Goal: Task Accomplishment & Management: Manage account settings

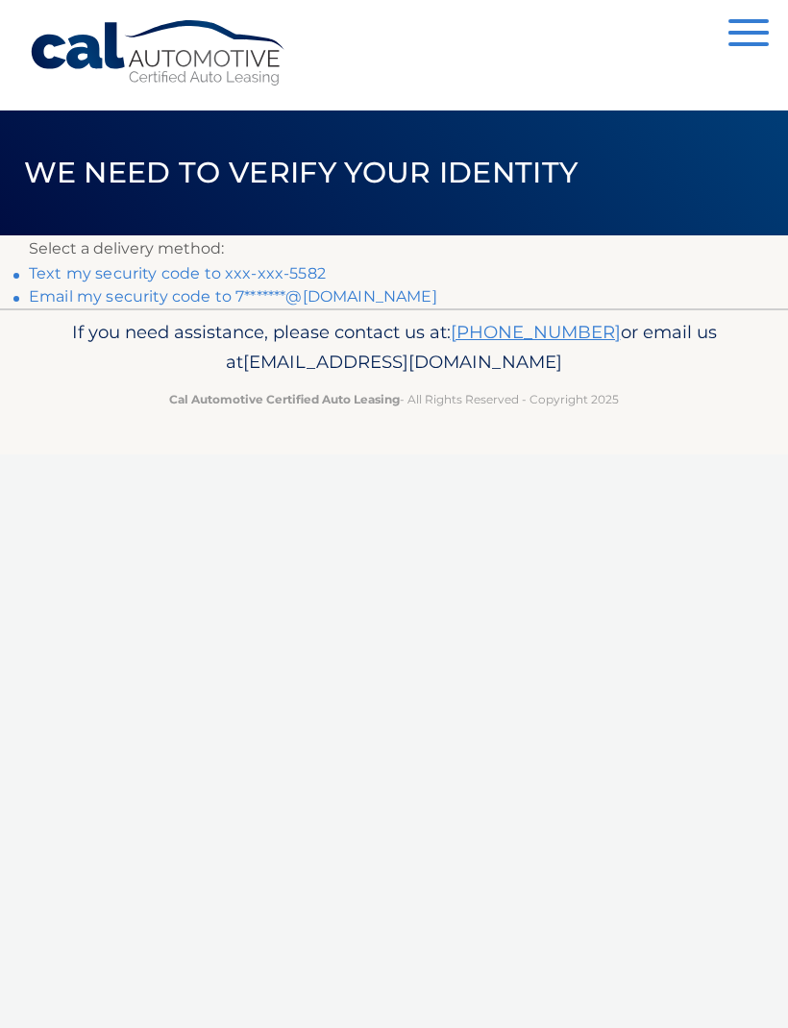
click at [314, 275] on link "Text my security code to xxx-xxx-5582" at bounding box center [177, 273] width 297 height 18
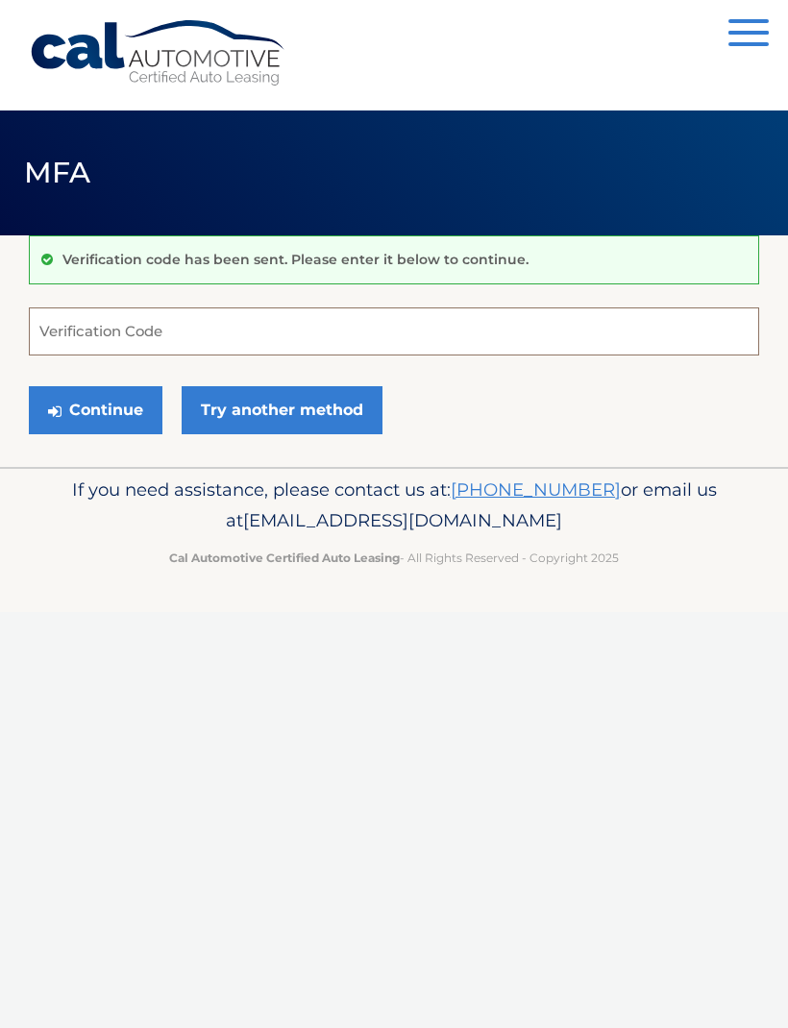
click at [259, 325] on input "Verification Code" at bounding box center [394, 331] width 730 height 48
click at [274, 333] on input "Verification Code" at bounding box center [394, 331] width 730 height 48
paste input "564553"
type input "564553"
click at [115, 396] on button "Continue" at bounding box center [96, 410] width 134 height 48
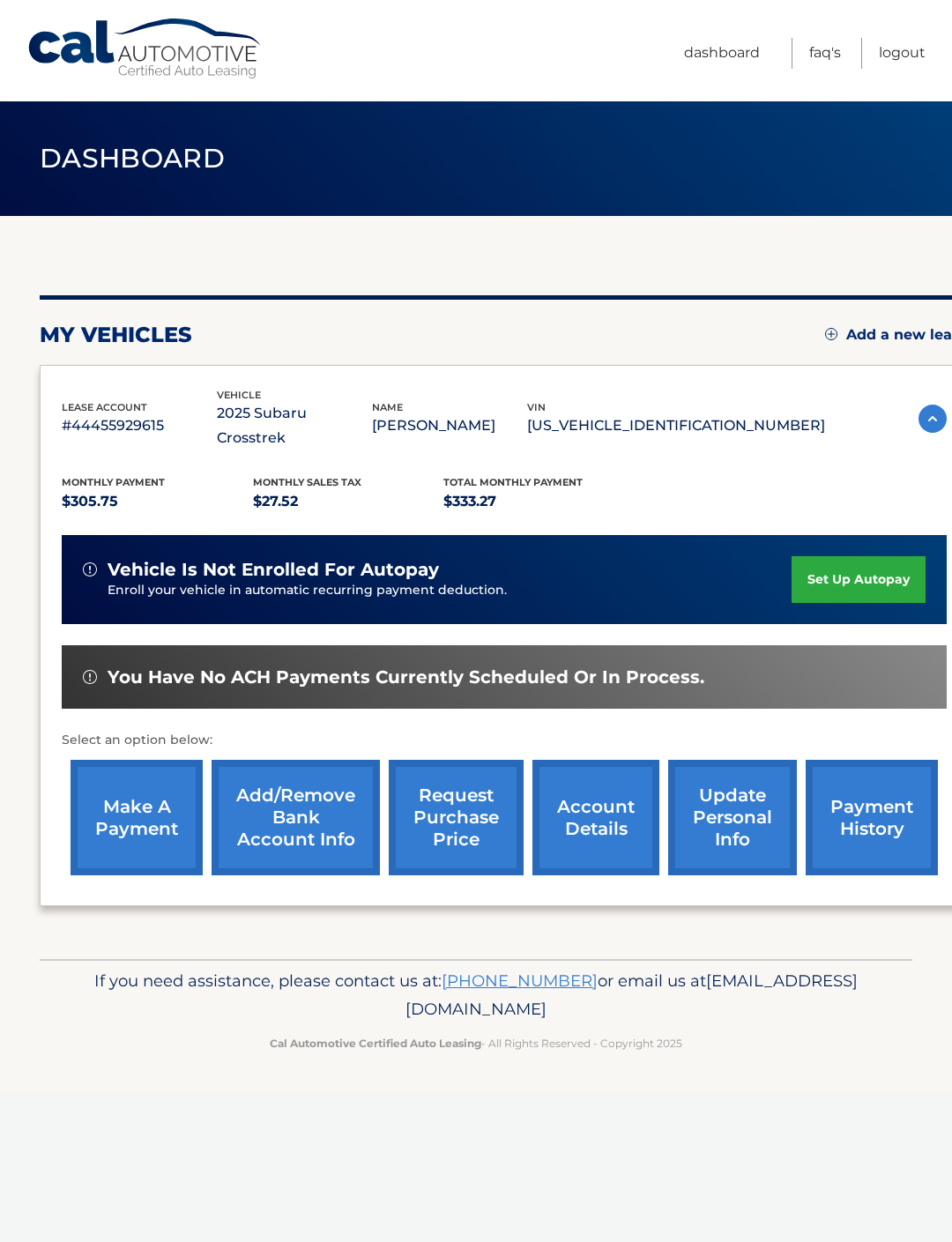
click at [148, 777] on link "make a payment" at bounding box center [137, 818] width 132 height 116
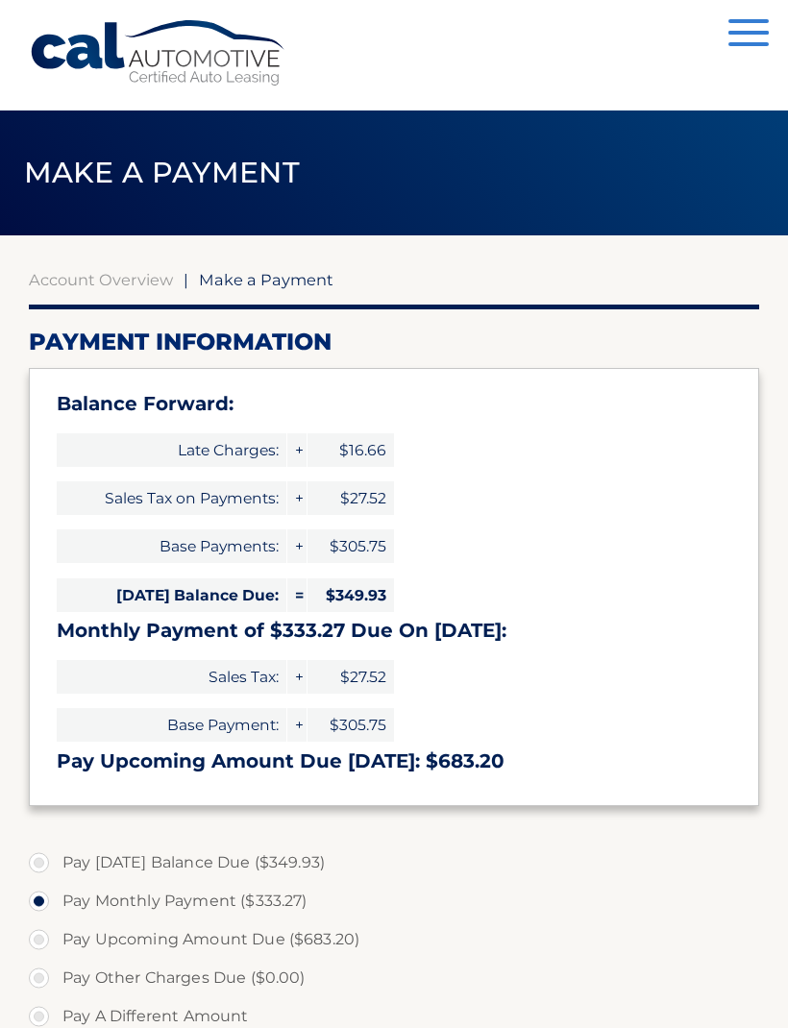
select select "MWZhMDg3NDUtOGEzMS00YzY4LWJjZTAtOGViZGU4MDgzMDgw"
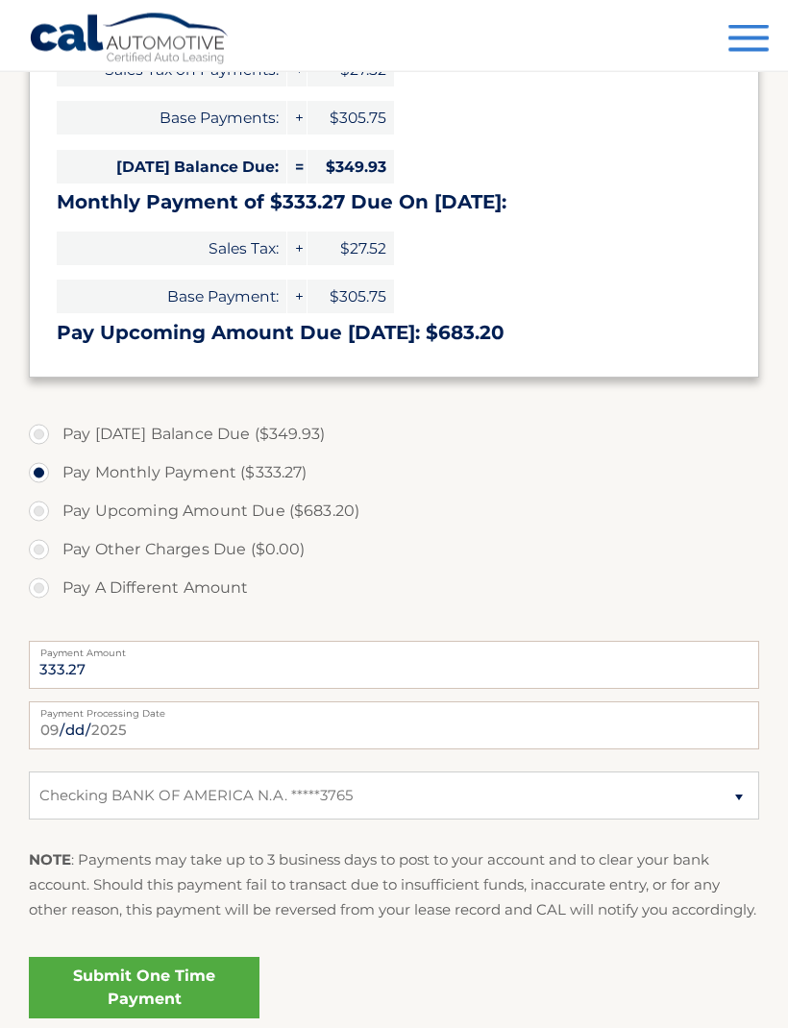
scroll to position [453, 0]
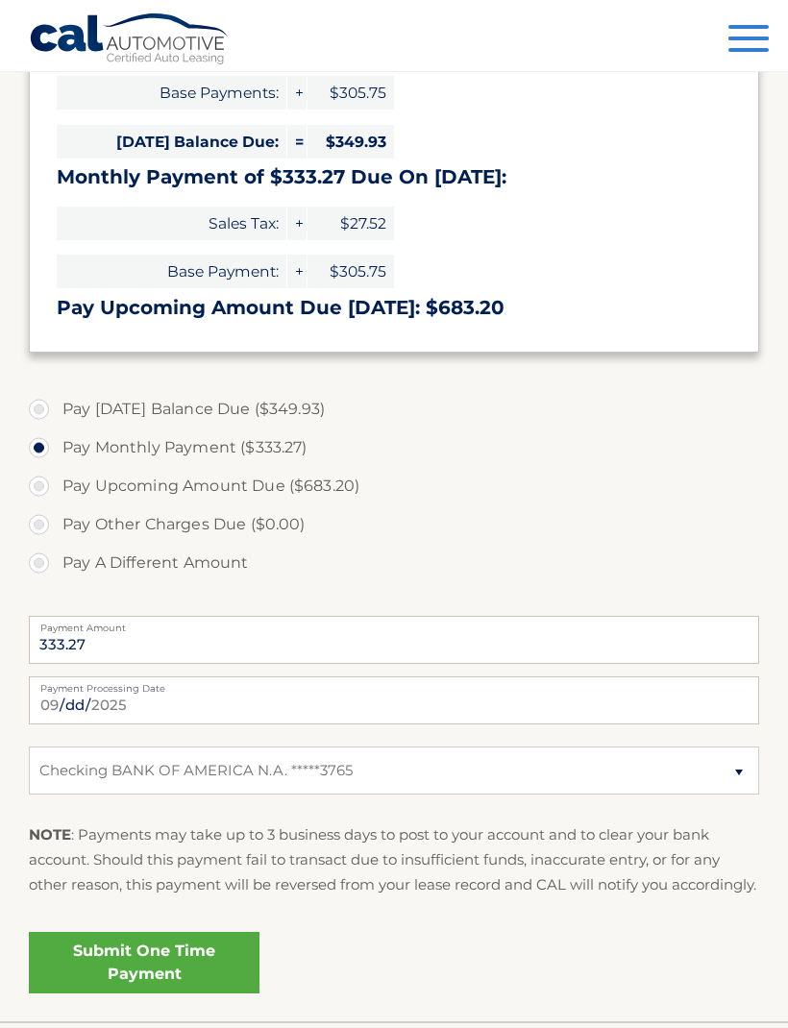
click at [172, 977] on link "Submit One Time Payment" at bounding box center [144, 962] width 231 height 61
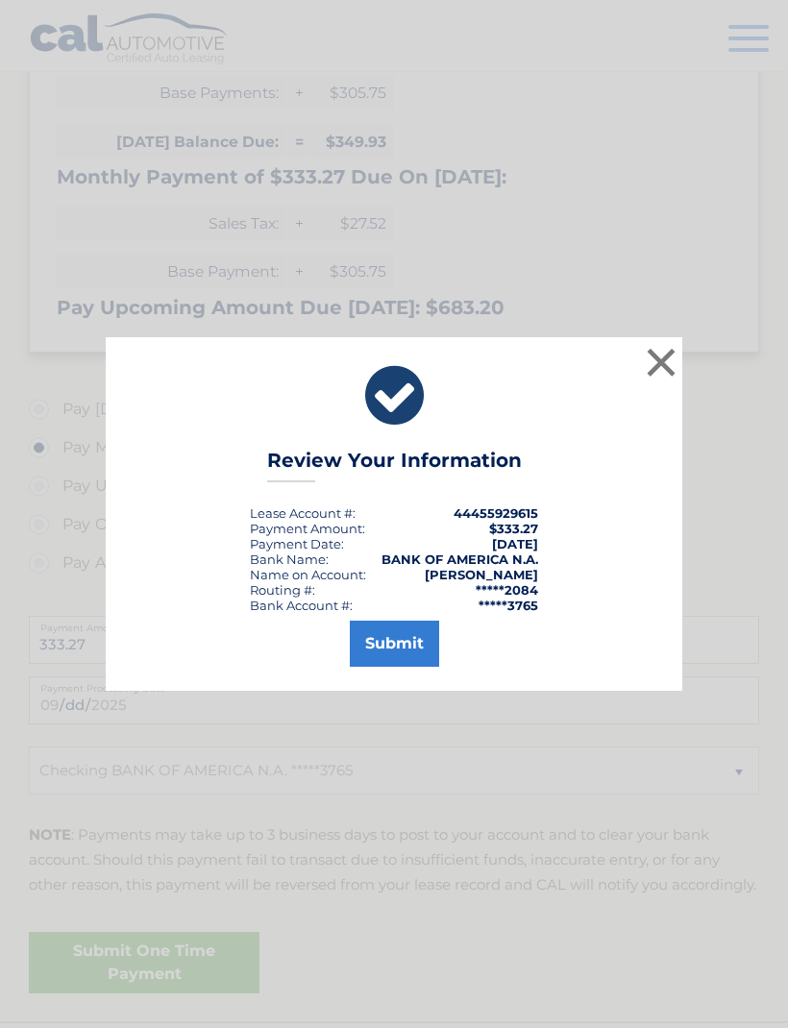
click at [406, 667] on button "Submit" at bounding box center [394, 644] width 89 height 46
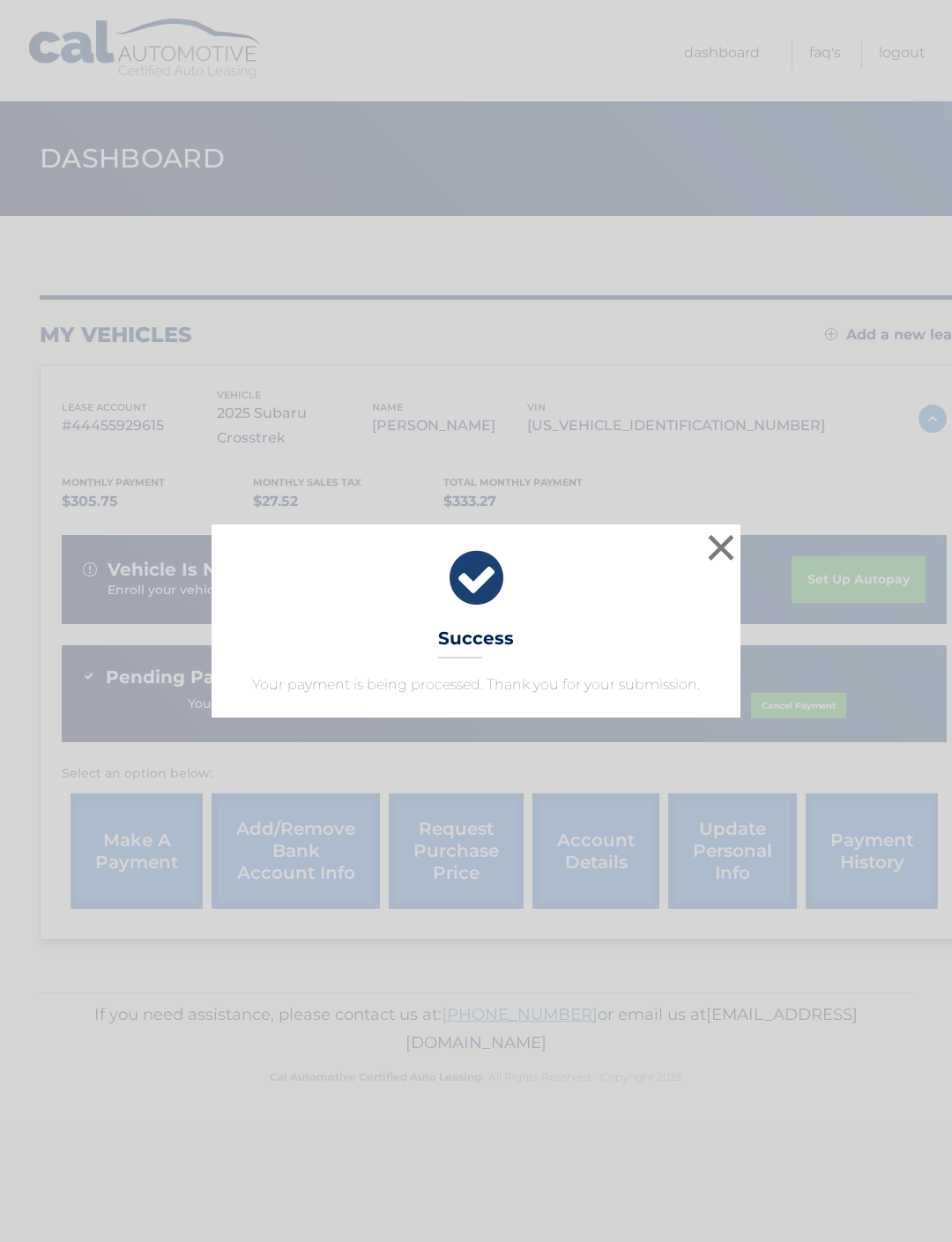
click at [720, 549] on button "×" at bounding box center [722, 547] width 35 height 35
